Goal: Information Seeking & Learning: Learn about a topic

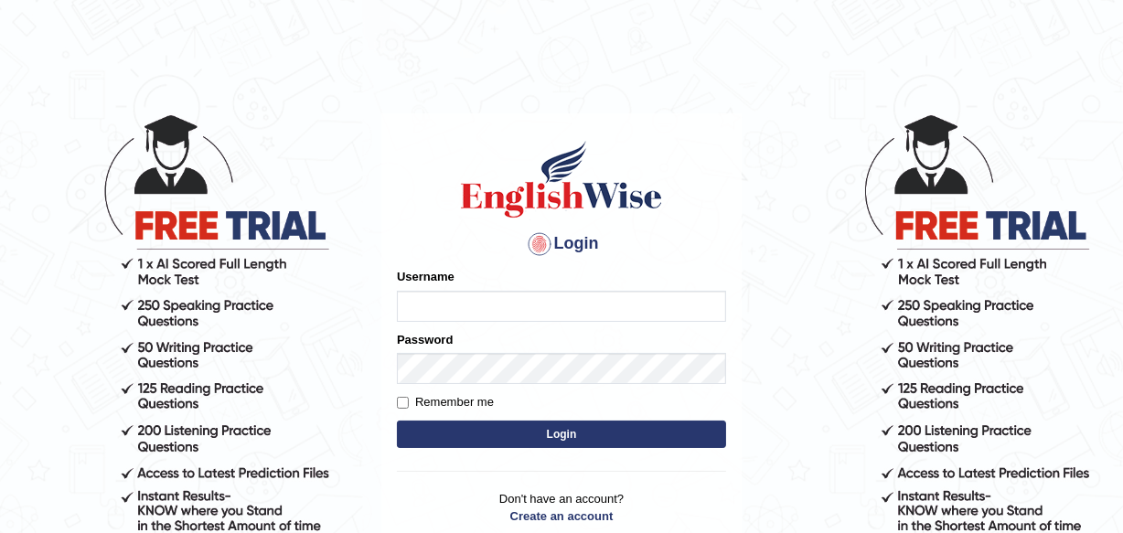
type input "Leena49"
click at [612, 422] on button "Login" at bounding box center [561, 434] width 329 height 27
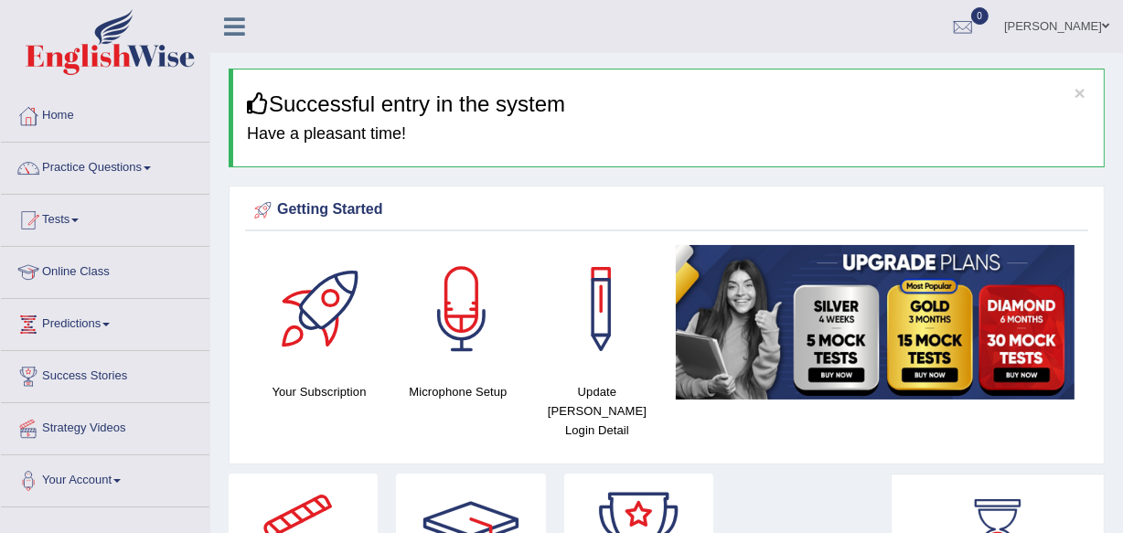
click at [151, 166] on span at bounding box center [147, 168] width 7 height 4
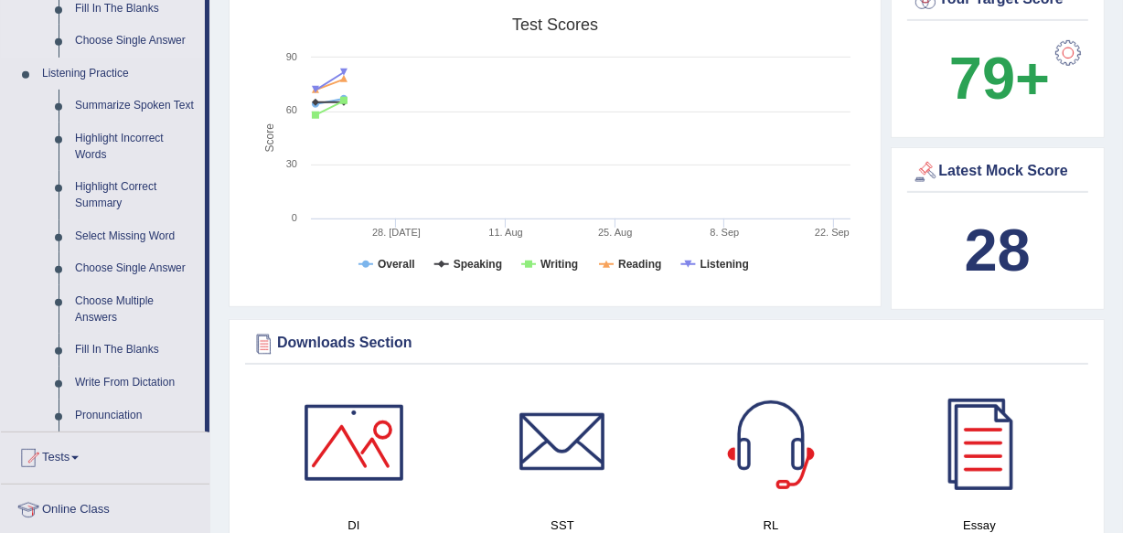
scroll to position [748, 0]
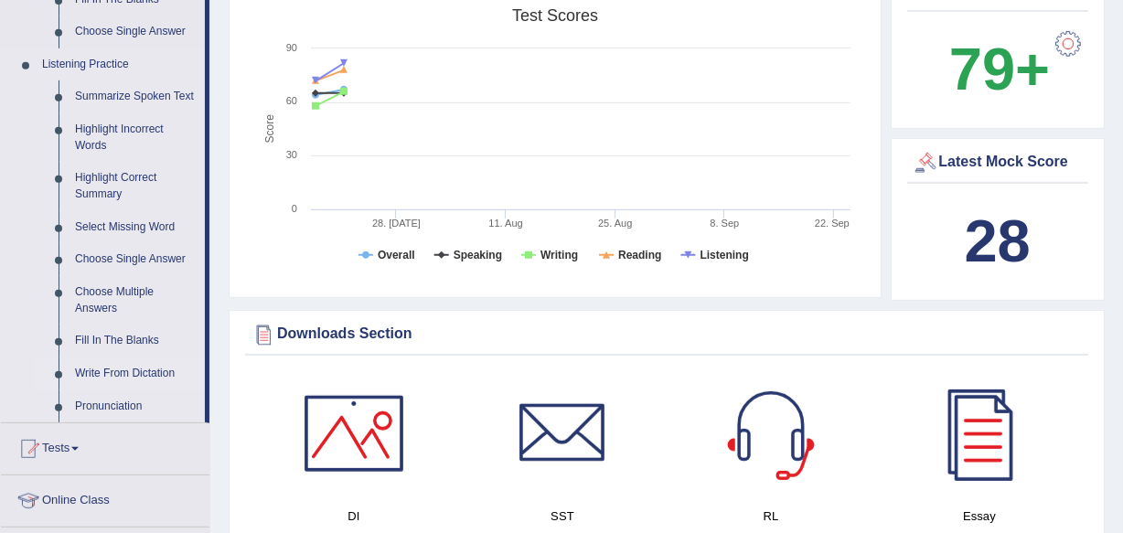
click at [136, 364] on link "Write From Dictation" at bounding box center [136, 373] width 138 height 33
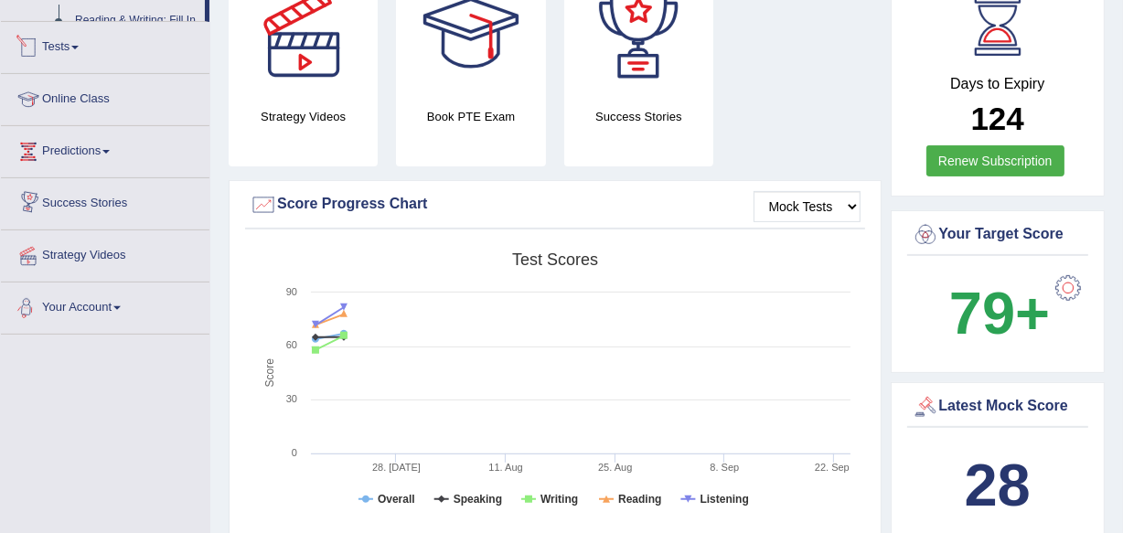
scroll to position [753, 0]
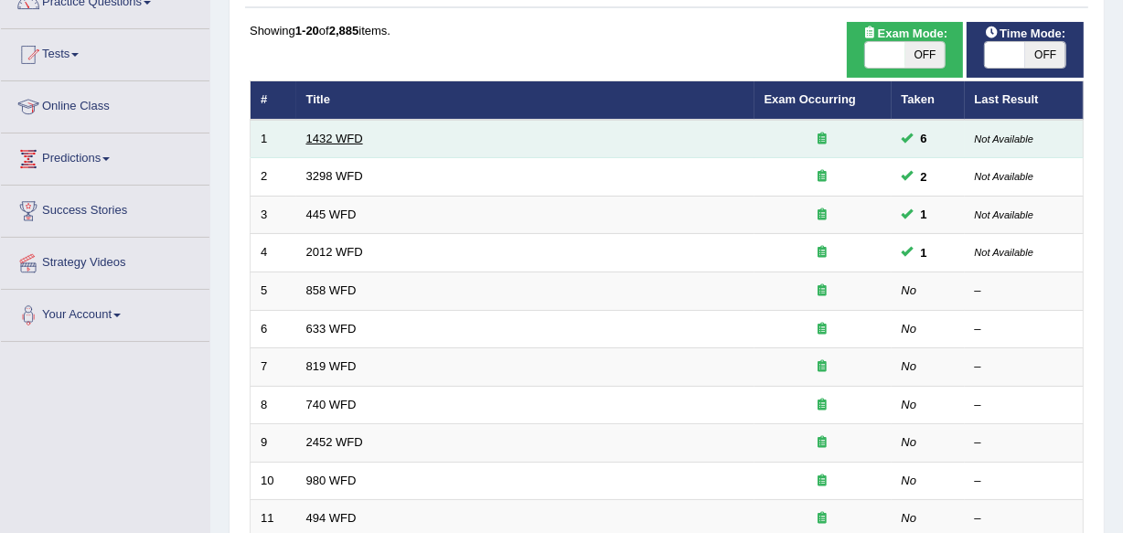
click at [324, 134] on link "1432 WFD" at bounding box center [334, 139] width 57 height 14
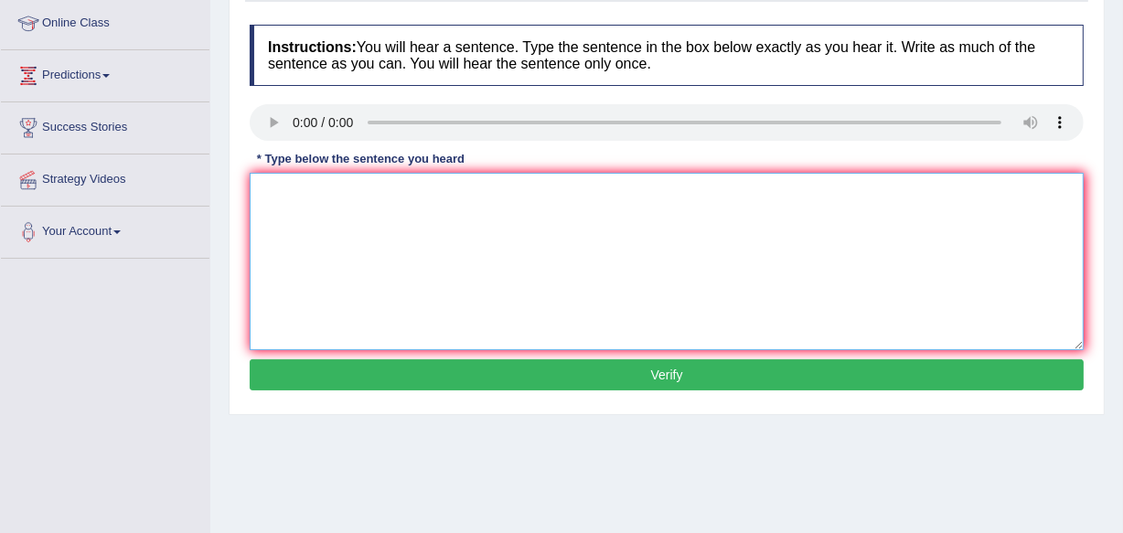
click at [279, 192] on textarea at bounding box center [667, 261] width 834 height 177
type textarea "More physical activity is beneficial to your health healths."
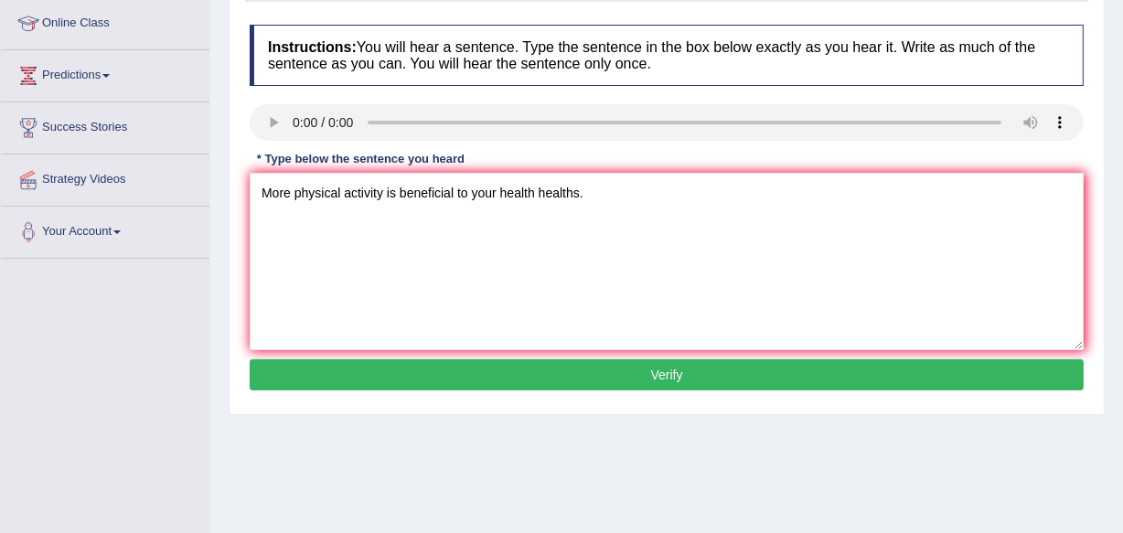
click at [454, 371] on button "Verify" at bounding box center [667, 374] width 834 height 31
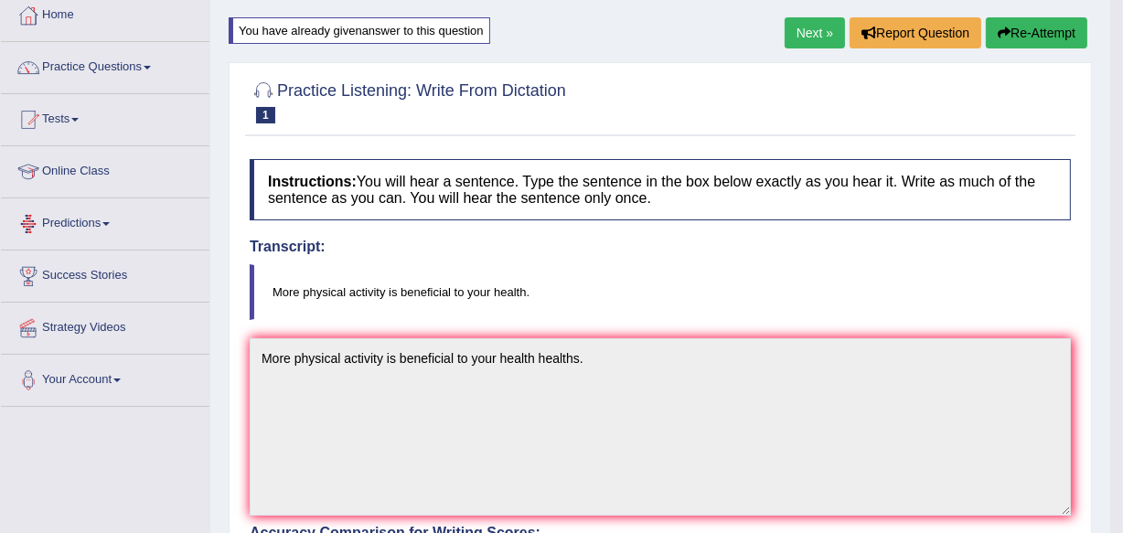
scroll to position [82, 0]
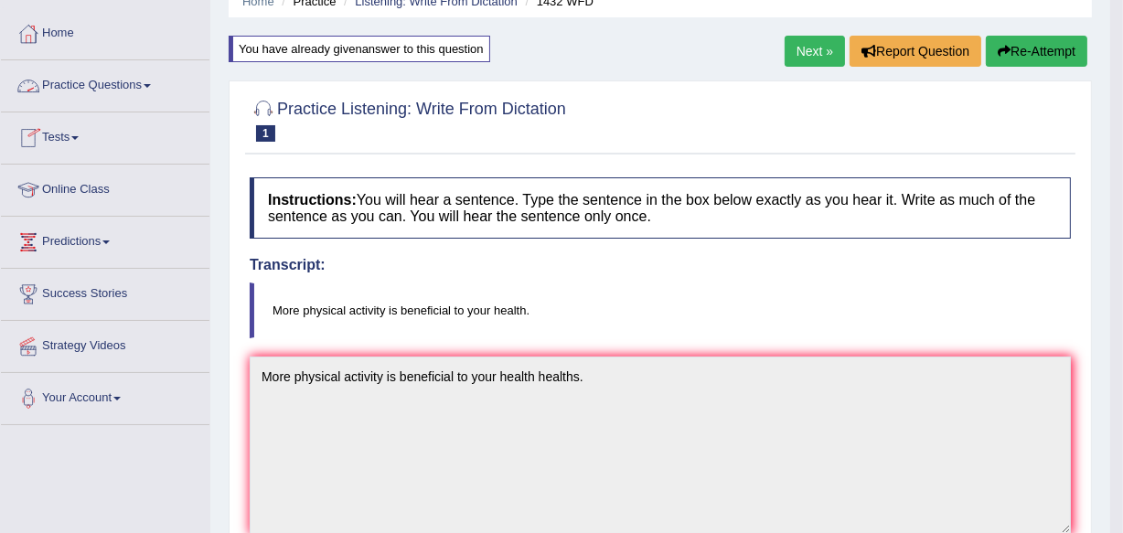
click at [116, 91] on link "Practice Questions" at bounding box center [105, 83] width 208 height 46
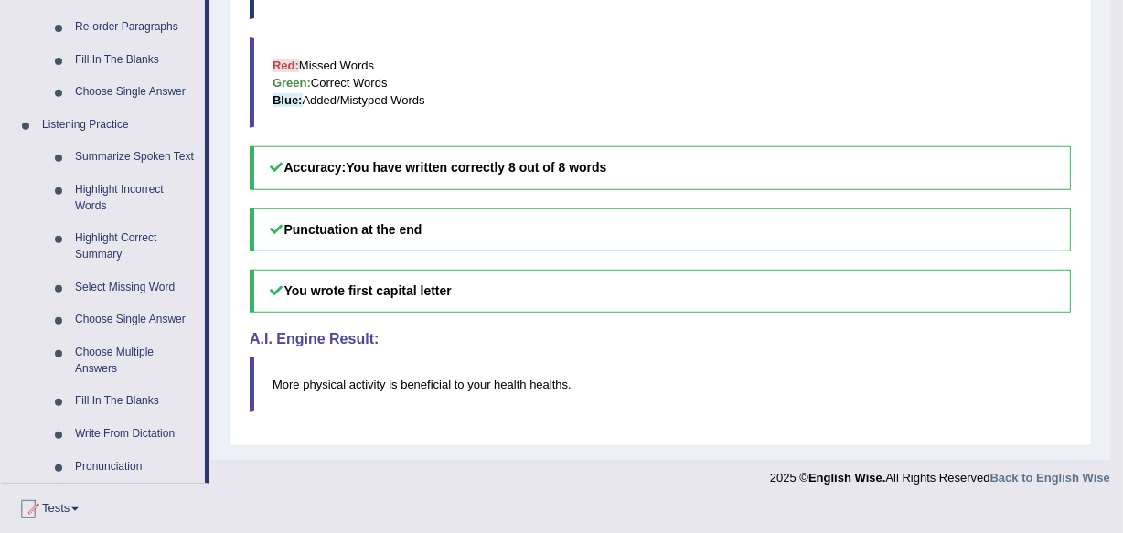
scroll to position [748, 0]
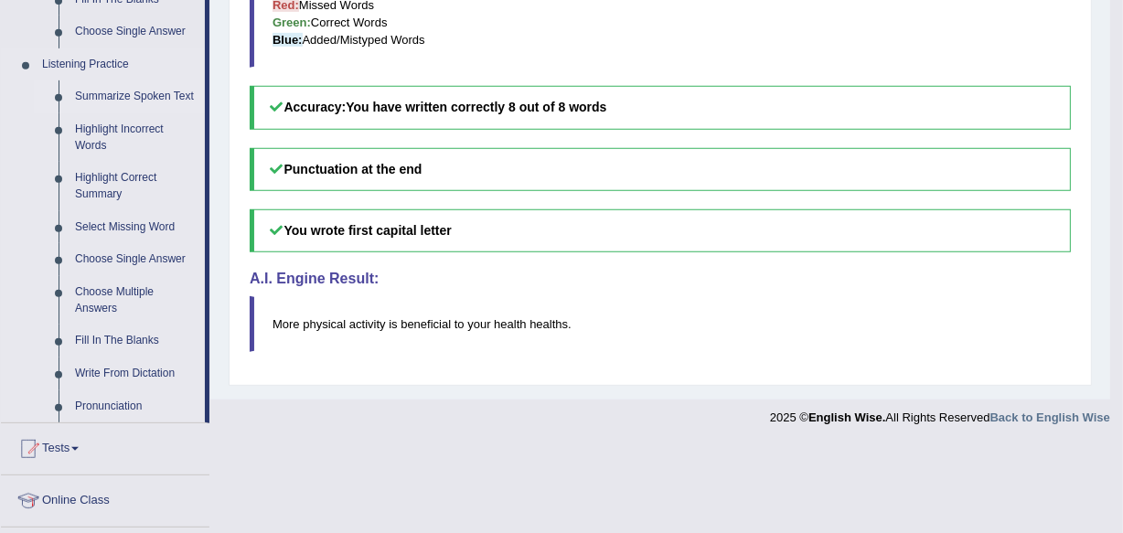
click at [116, 100] on link "Summarize Spoken Text" at bounding box center [136, 96] width 138 height 33
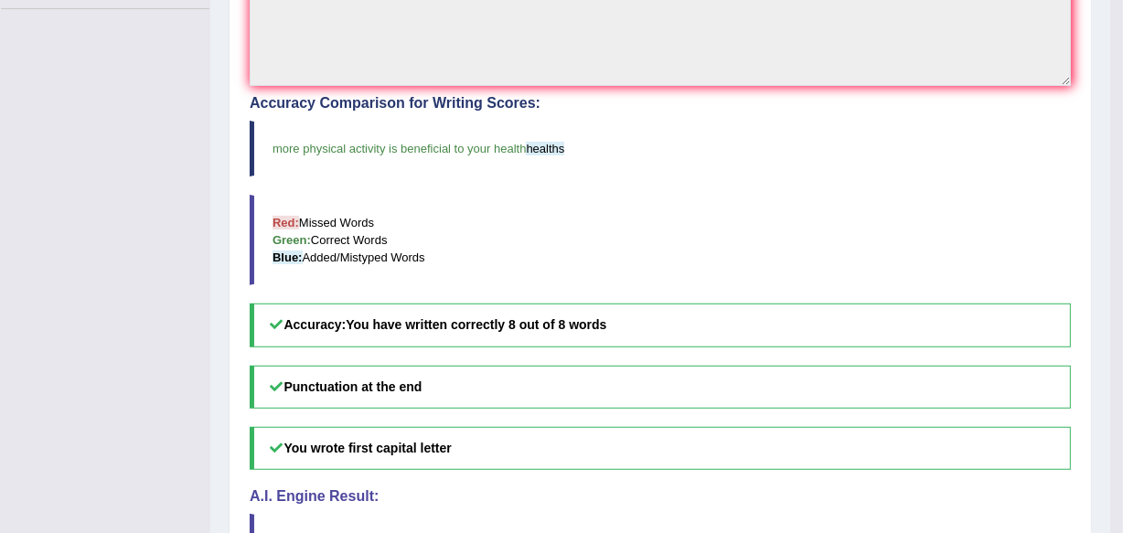
scroll to position [361, 0]
